Goal: Check status: Check status

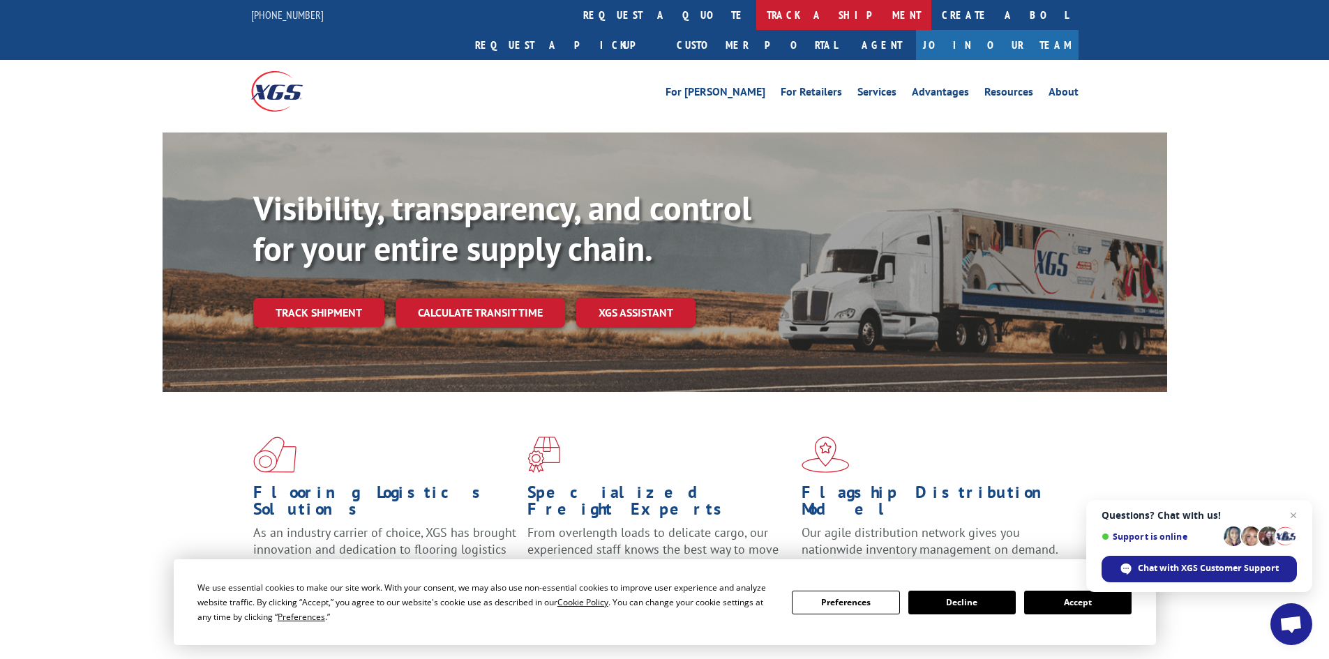
click at [756, 22] on link "track a shipment" at bounding box center [843, 15] width 175 height 30
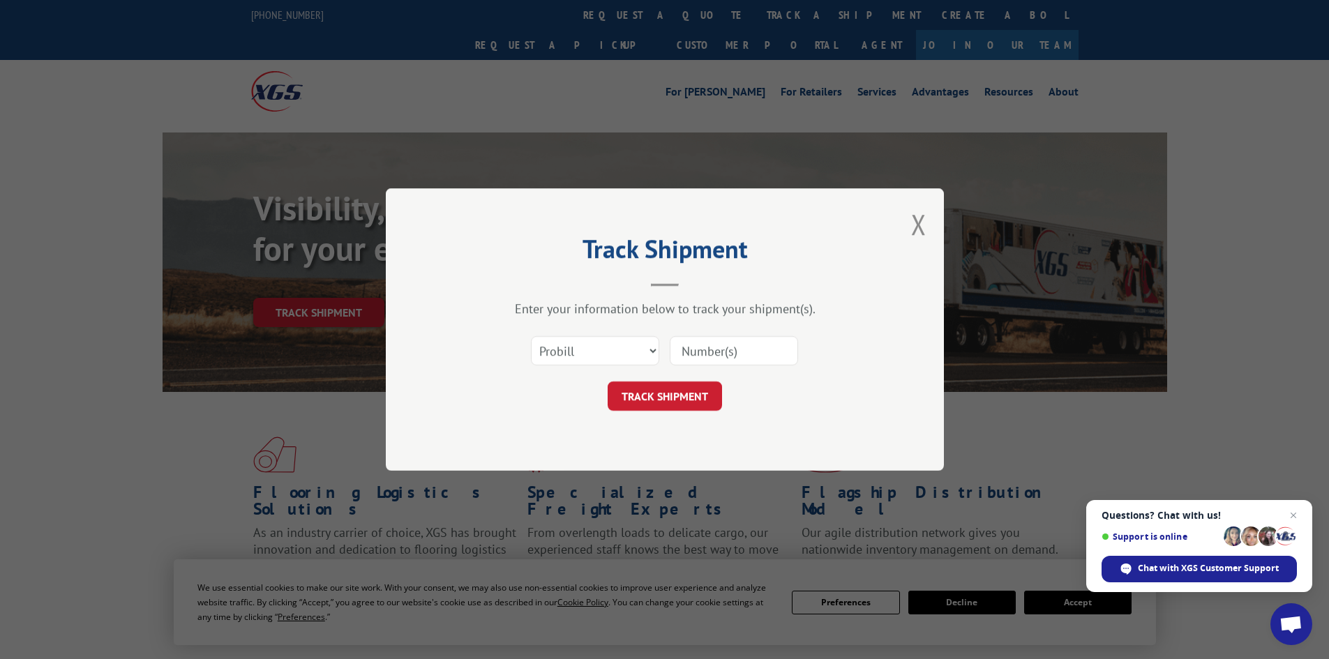
click at [718, 354] on input at bounding box center [734, 350] width 128 height 29
paste input "14413732"
type input "14413732"
click at [683, 400] on button "TRACK SHIPMENT" at bounding box center [665, 396] width 114 height 29
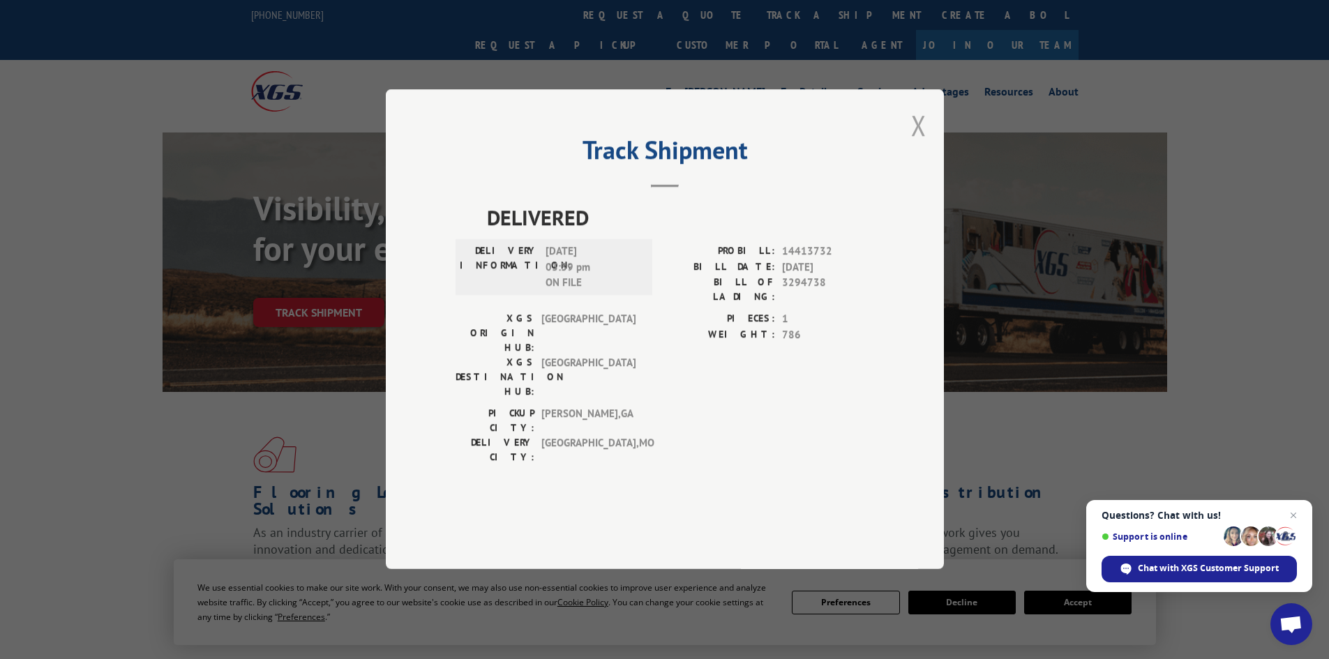
click at [924, 144] on button "Close modal" at bounding box center [918, 125] width 15 height 37
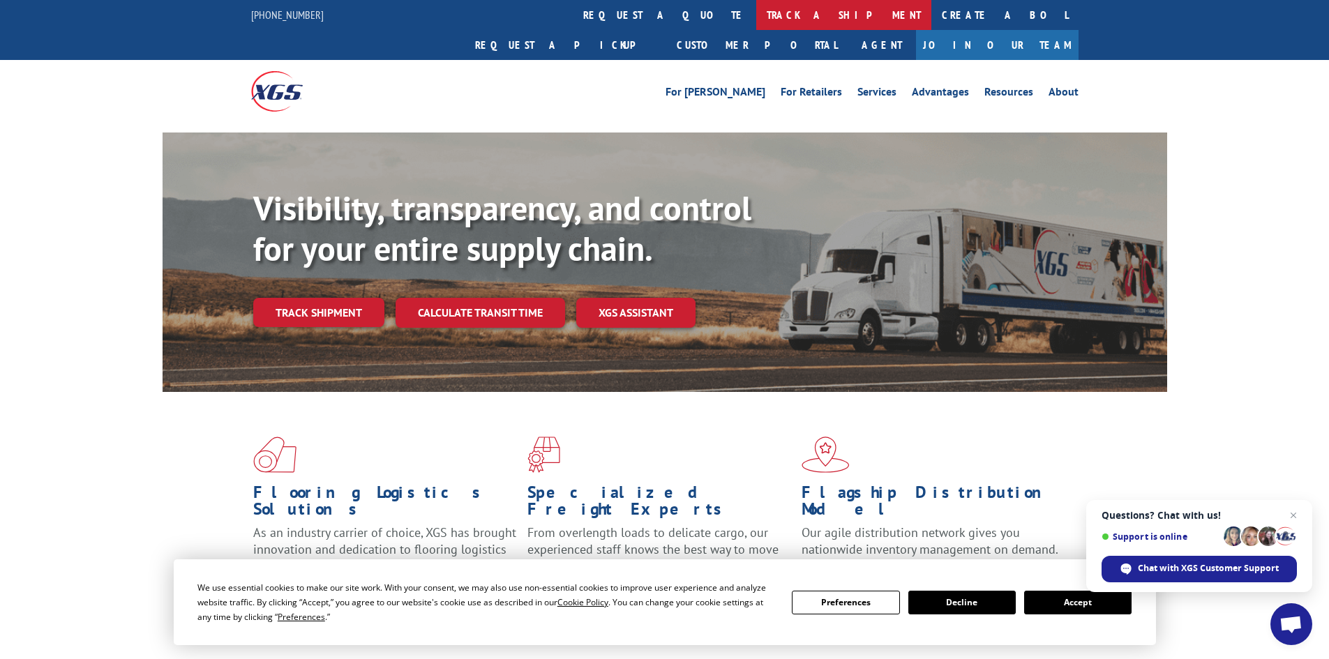
click at [756, 18] on link "track a shipment" at bounding box center [843, 15] width 175 height 30
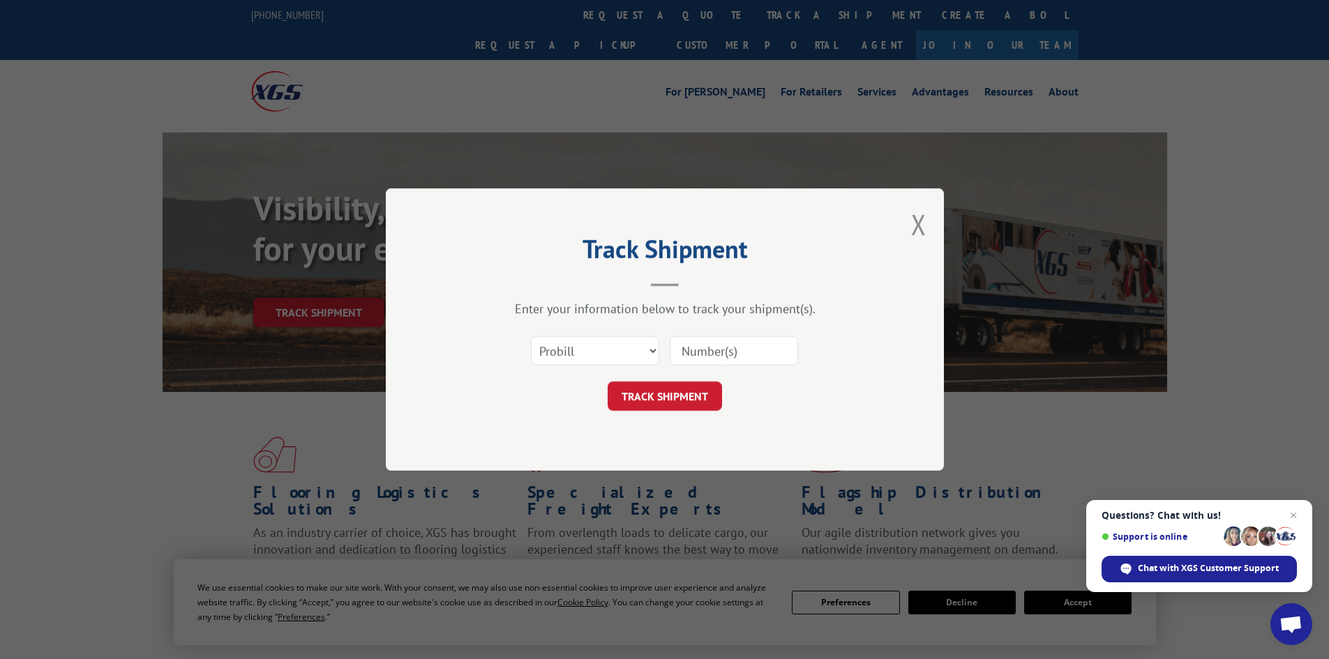
click at [719, 356] on input at bounding box center [734, 350] width 128 height 29
click at [593, 355] on select "Select category... Probill BOL PO" at bounding box center [595, 350] width 128 height 29
select select "bol"
click at [531, 336] on select "Select category... Probill BOL PO" at bounding box center [595, 350] width 128 height 29
click at [696, 354] on input at bounding box center [734, 350] width 128 height 29
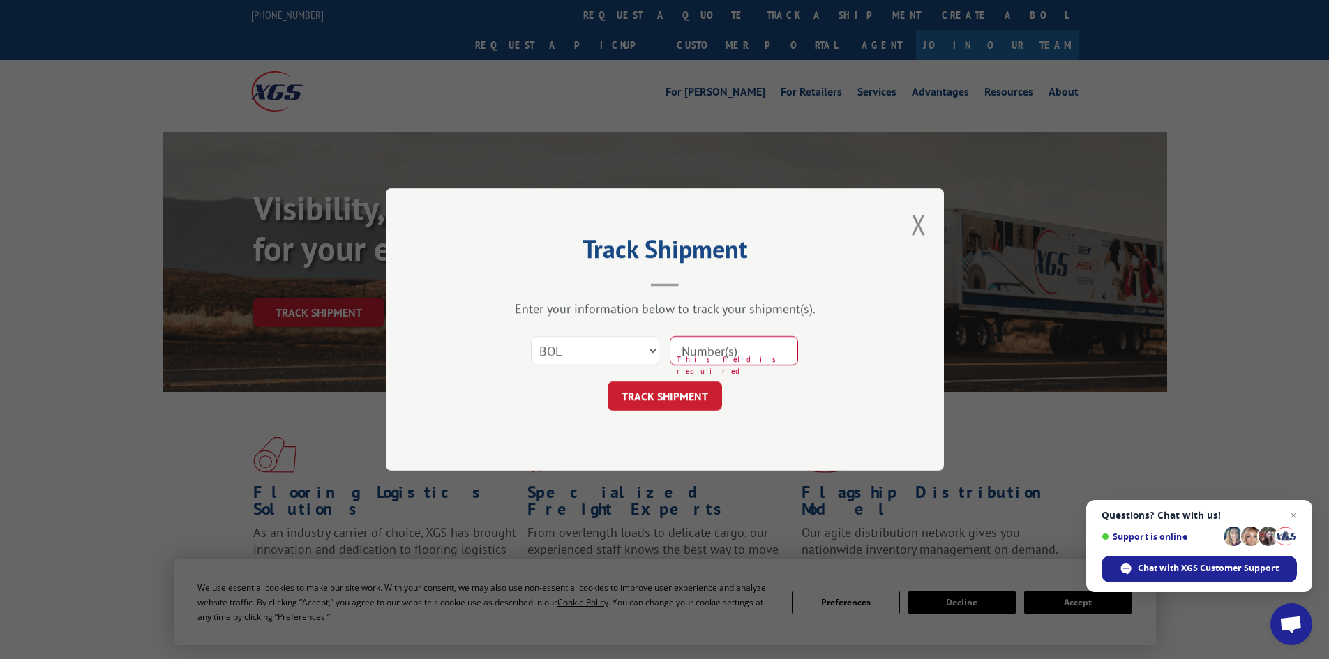
paste input "7046302"
type input "7046302"
click at [689, 400] on button "TRACK SHIPMENT" at bounding box center [665, 396] width 114 height 29
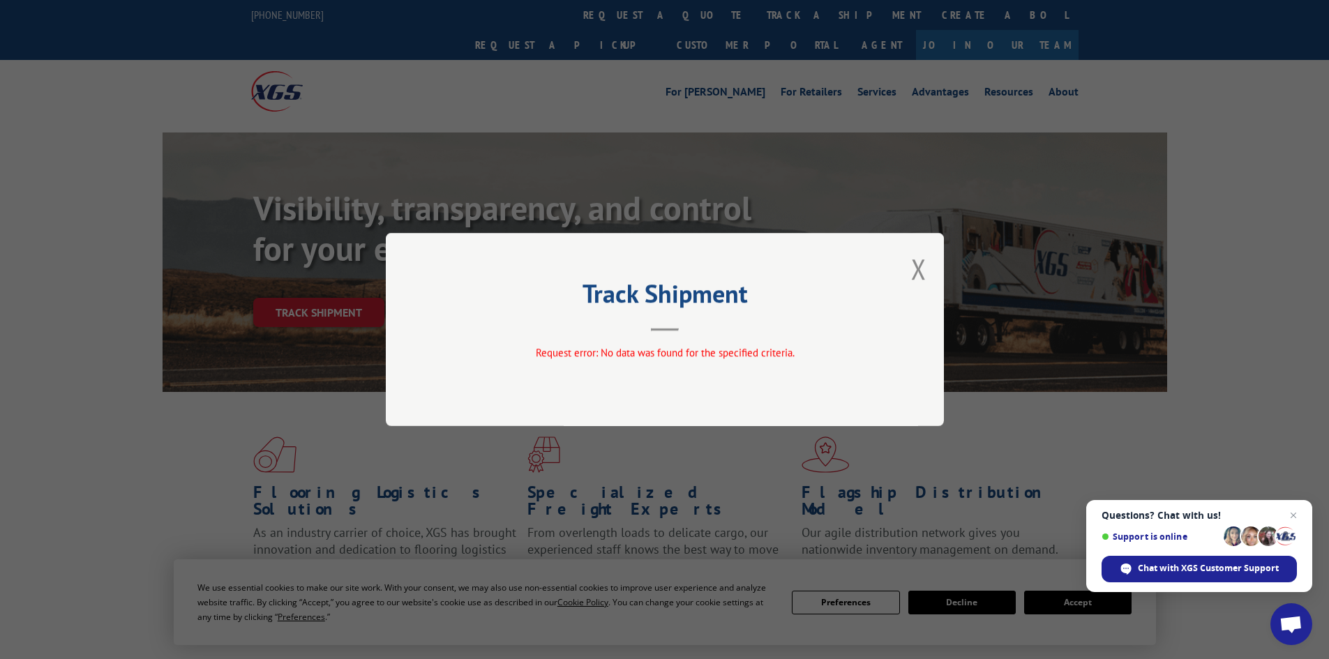
click at [909, 271] on div "Track Shipment Request error: No data was found for the specified criteria." at bounding box center [665, 329] width 558 height 193
click at [912, 271] on button "Close modal" at bounding box center [918, 268] width 15 height 37
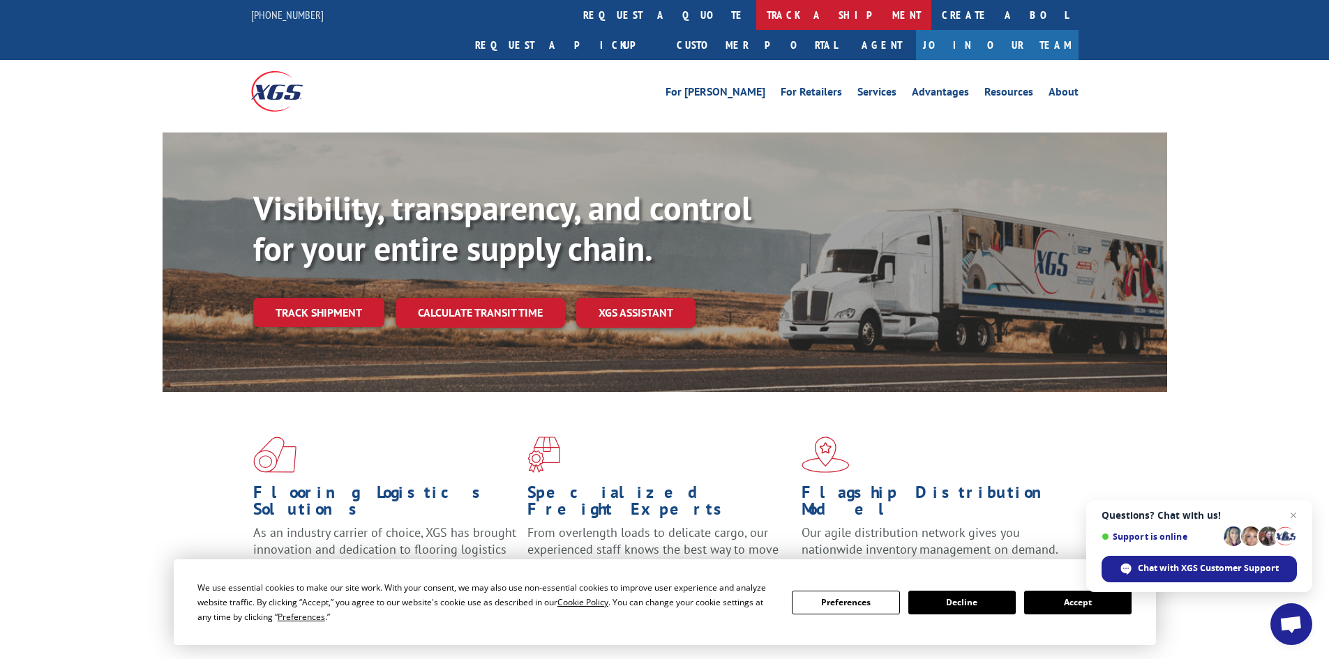
click at [756, 5] on link "track a shipment" at bounding box center [843, 15] width 175 height 30
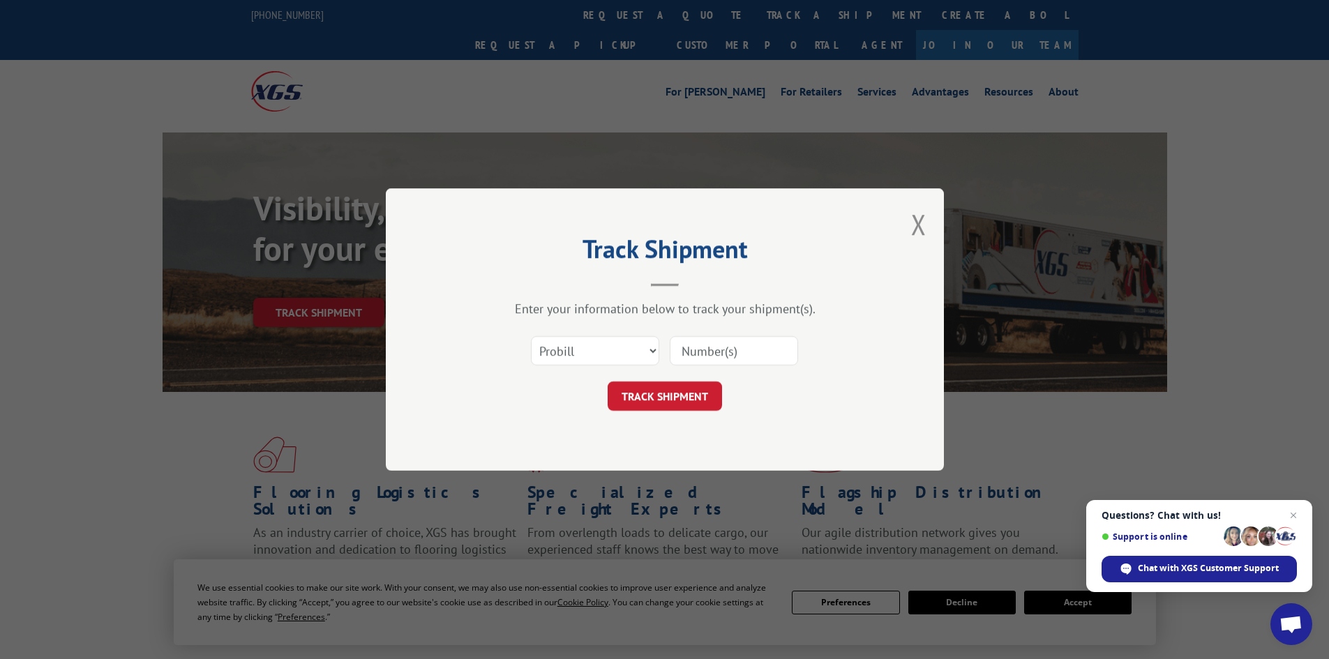
click at [711, 350] on input at bounding box center [734, 350] width 128 height 29
paste input "14413732"
type input "14413732"
click at [665, 389] on button "TRACK SHIPMENT" at bounding box center [665, 396] width 114 height 29
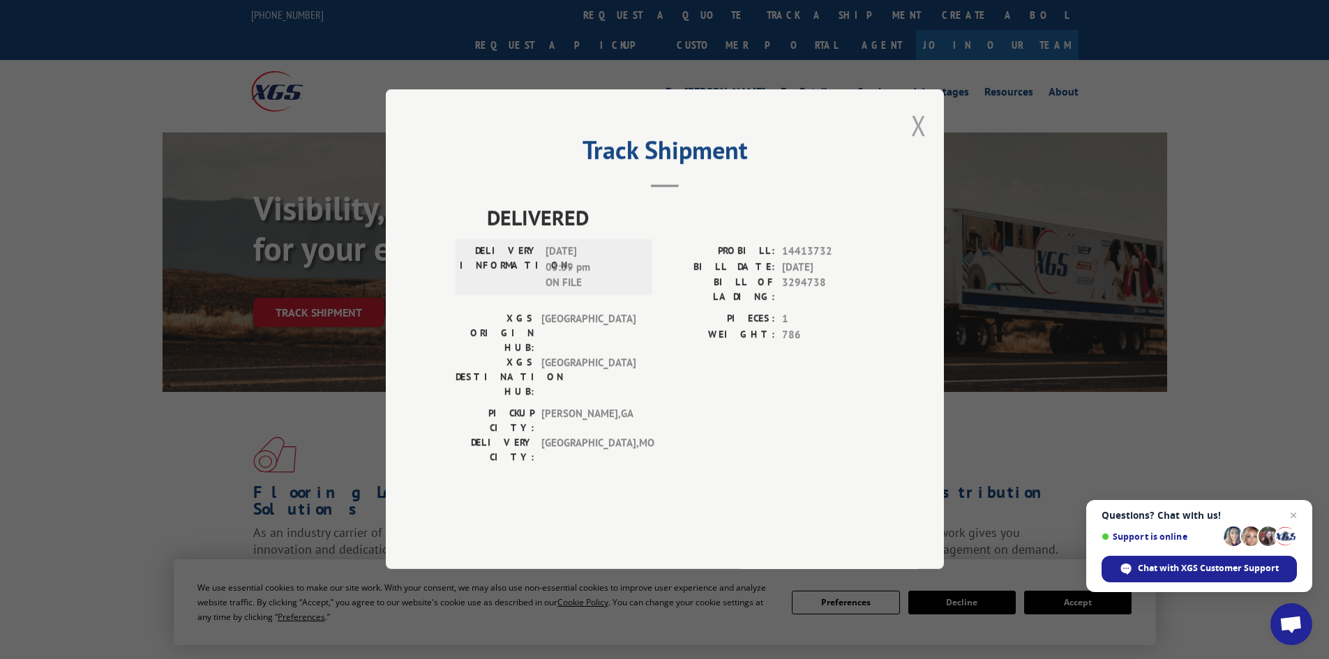
click at [918, 144] on button "Close modal" at bounding box center [918, 125] width 15 height 37
